Goal: Task Accomplishment & Management: Use online tool/utility

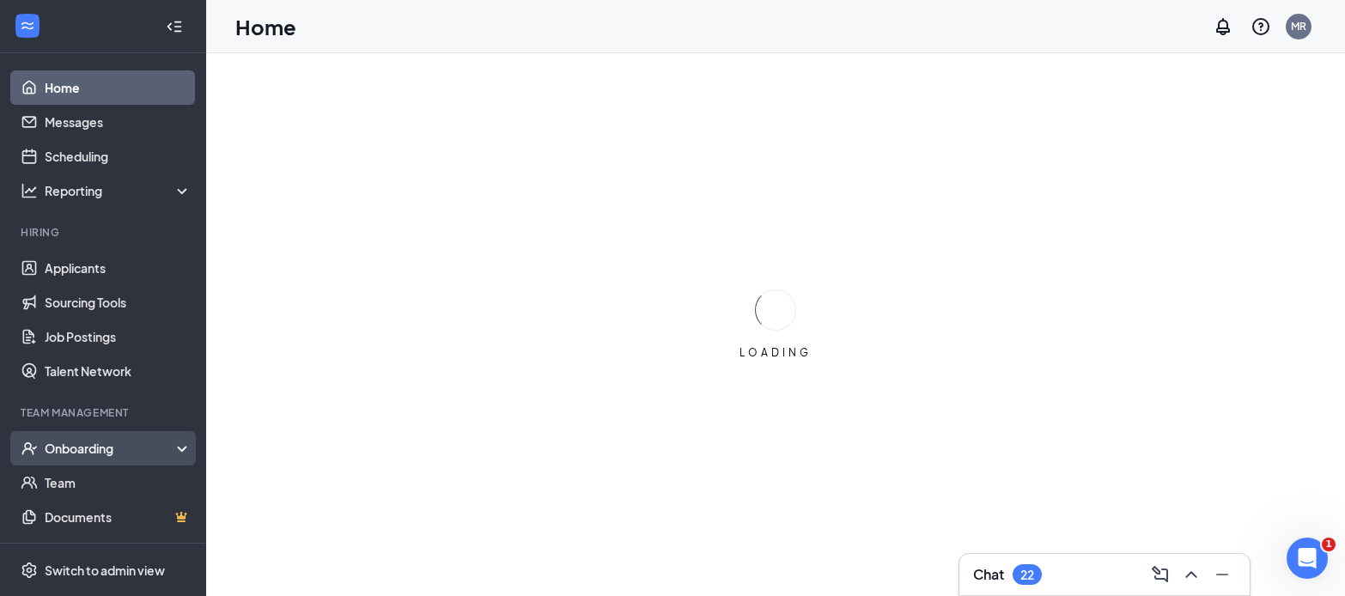
click at [69, 445] on div "Onboarding" at bounding box center [111, 448] width 132 height 17
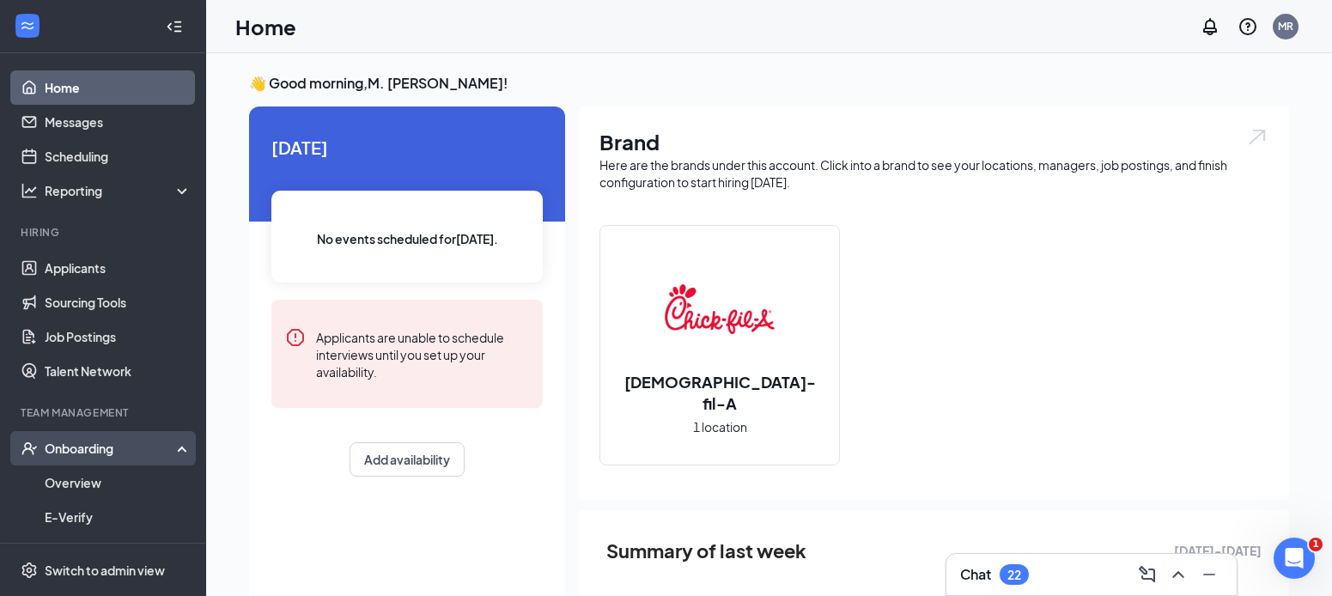
click at [69, 444] on div "Onboarding" at bounding box center [111, 448] width 132 height 17
click at [74, 453] on div "Onboarding" at bounding box center [111, 448] width 132 height 17
click at [97, 483] on link "Overview" at bounding box center [118, 482] width 147 height 34
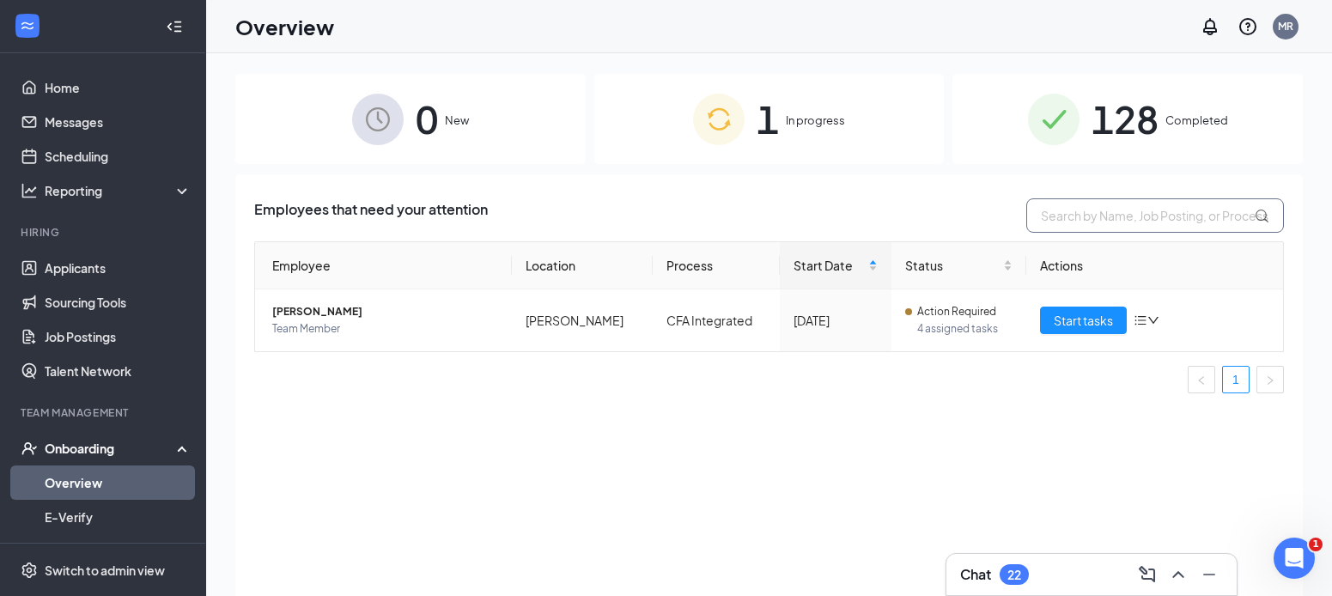
click at [1090, 215] on input "text" at bounding box center [1155, 215] width 258 height 34
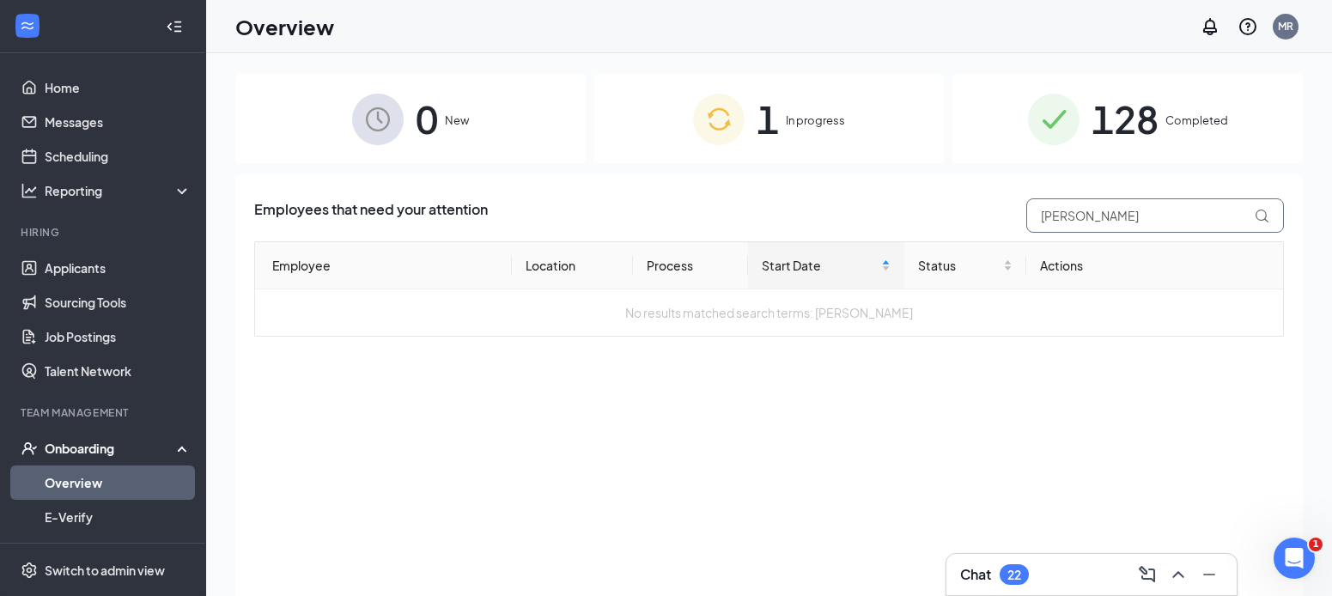
type input "[PERSON_NAME]"
click at [1195, 121] on span "Completed" at bounding box center [1196, 120] width 63 height 17
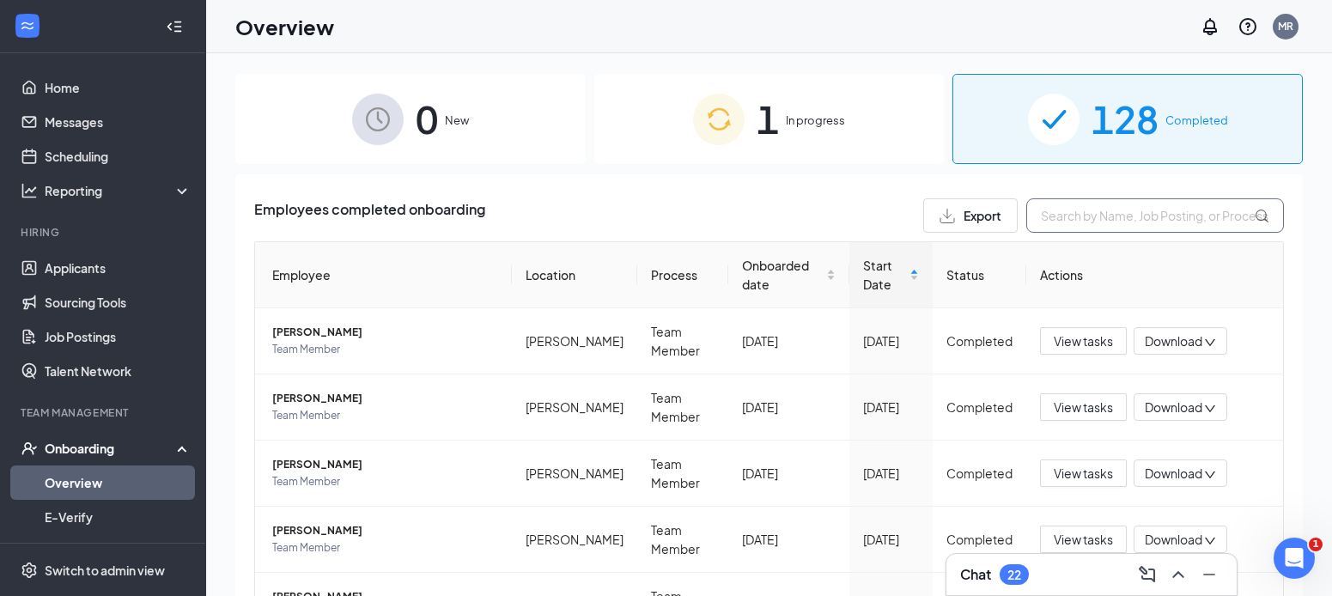
click at [1101, 211] on input "text" at bounding box center [1155, 215] width 258 height 34
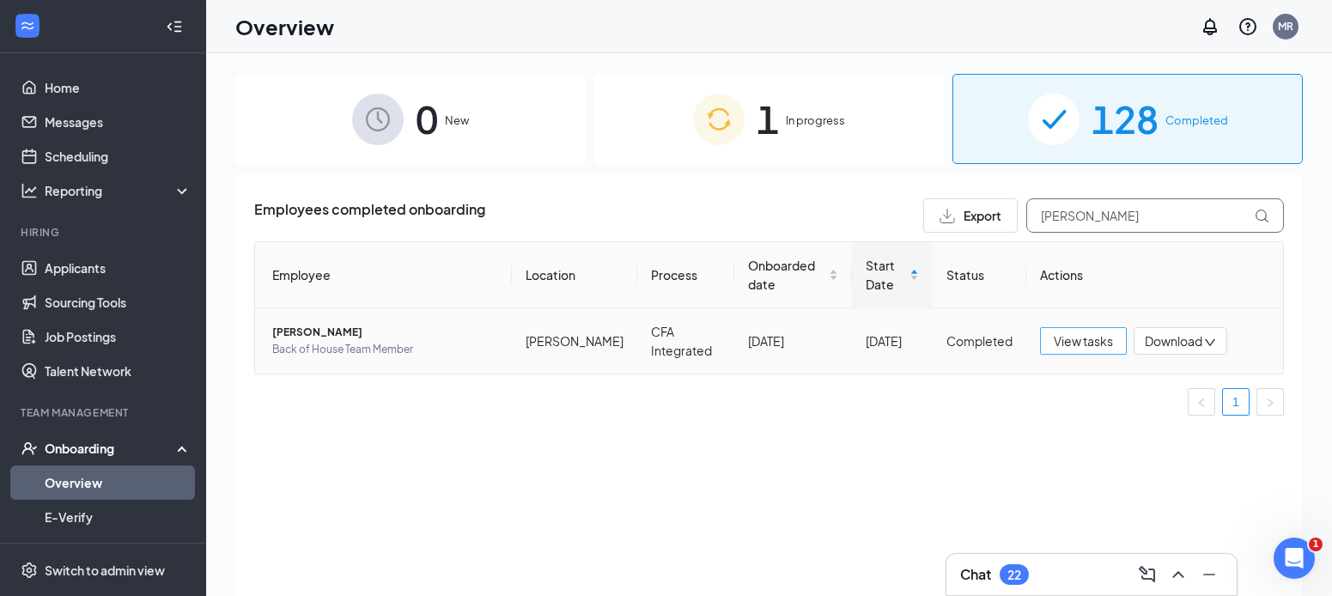
type input "[PERSON_NAME]"
click at [1064, 338] on span "View tasks" at bounding box center [1083, 340] width 59 height 19
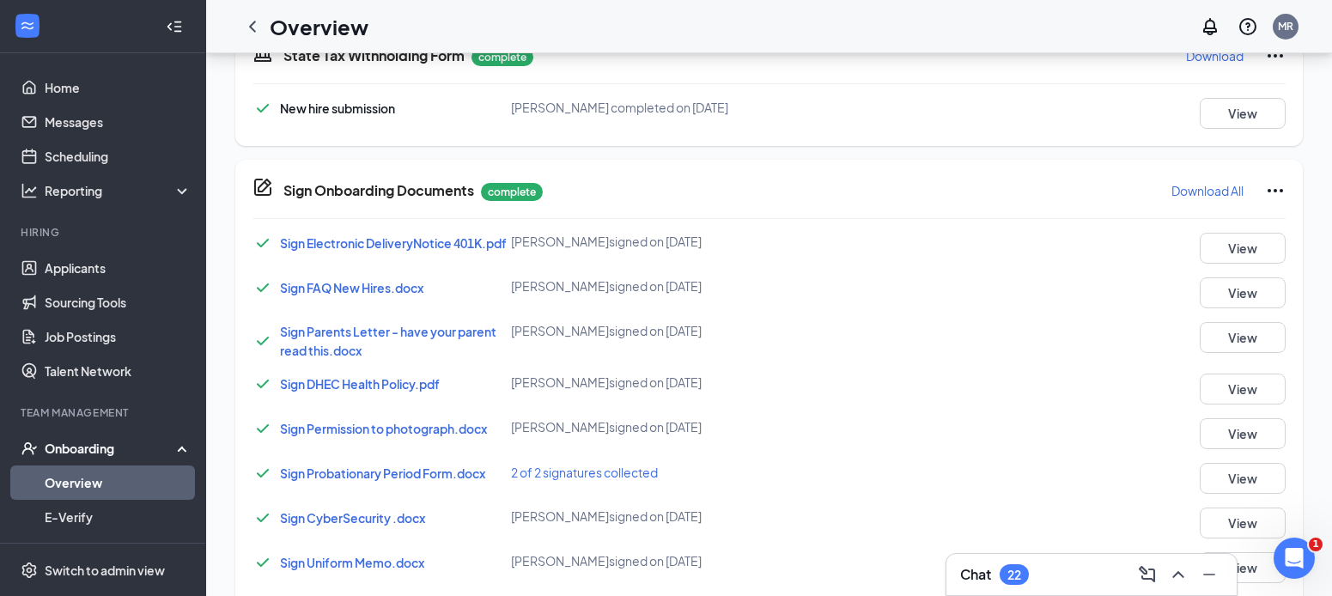
scroll to position [1033, 0]
click at [1235, 303] on button "View" at bounding box center [1243, 292] width 86 height 31
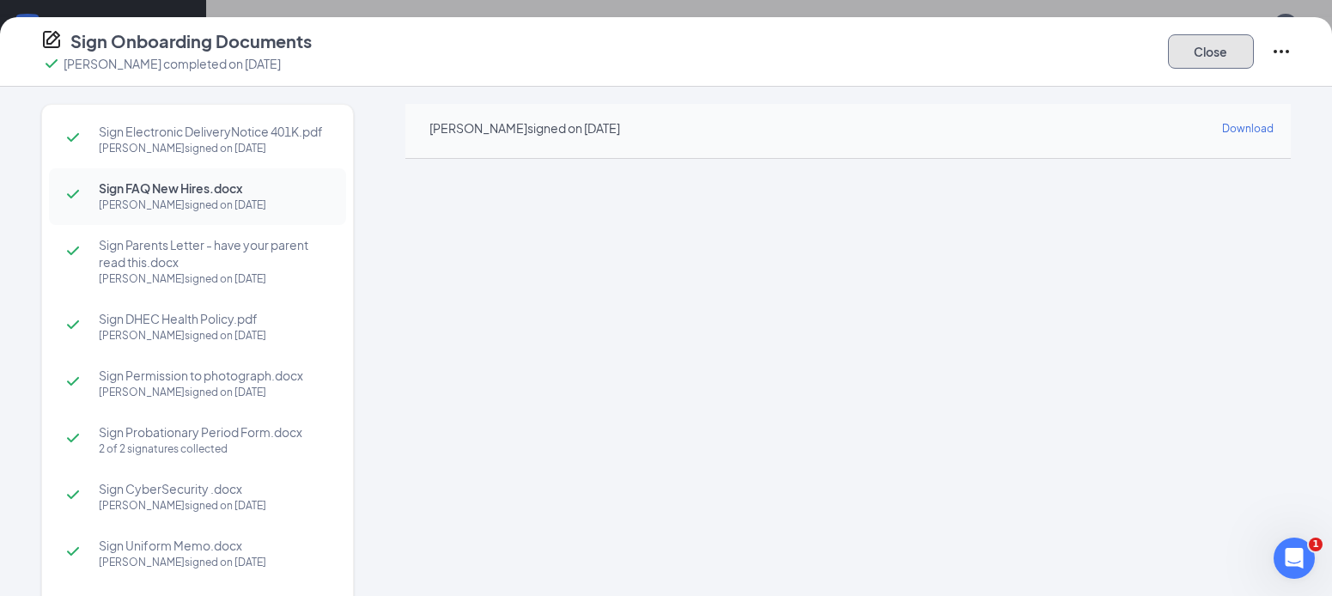
click at [1224, 50] on button "Close" at bounding box center [1211, 51] width 86 height 34
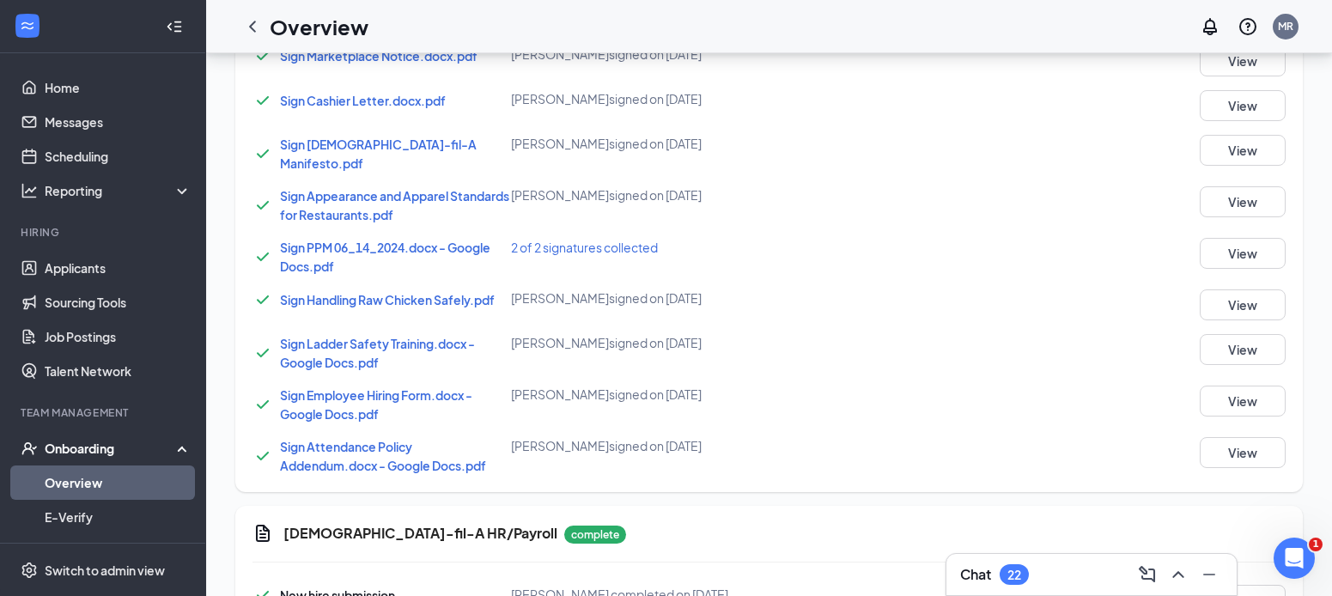
scroll to position [1951, 0]
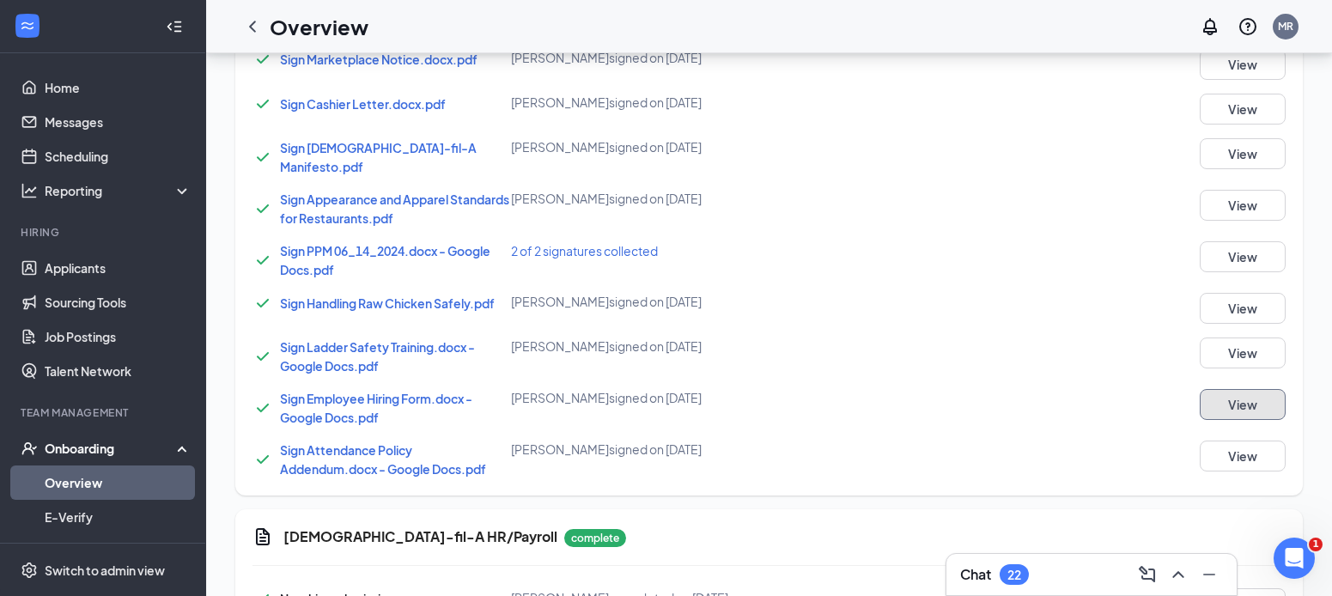
click at [1273, 398] on button "View" at bounding box center [1243, 404] width 86 height 31
